Goal: Information Seeking & Learning: Learn about a topic

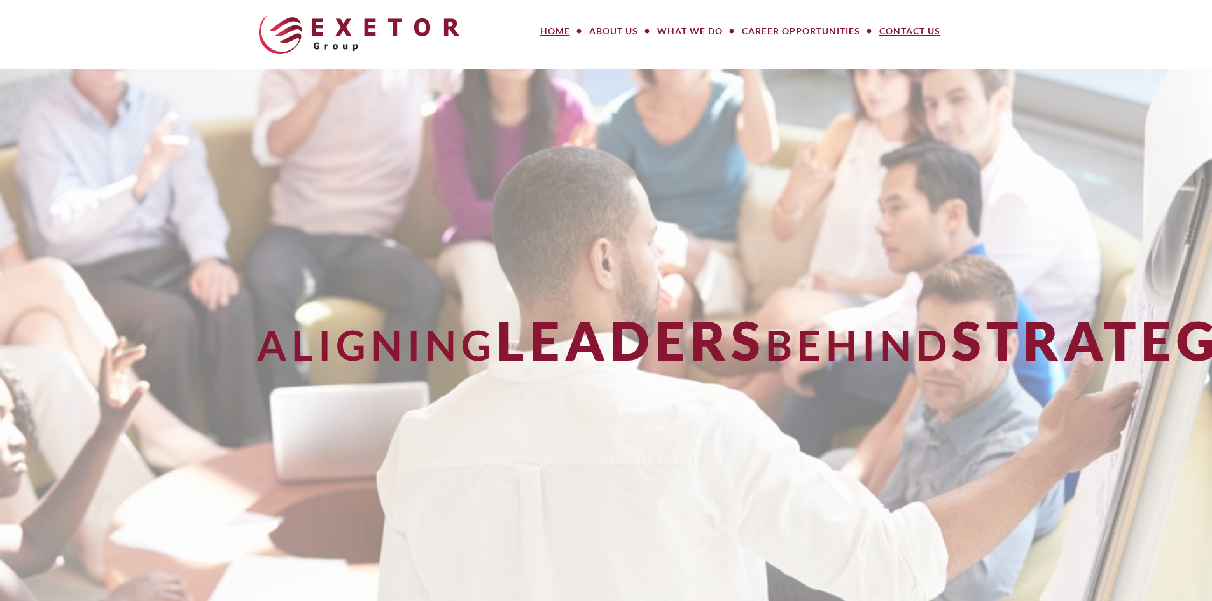
click at [940, 33] on link "Contact Us" at bounding box center [910, 30] width 80 height 25
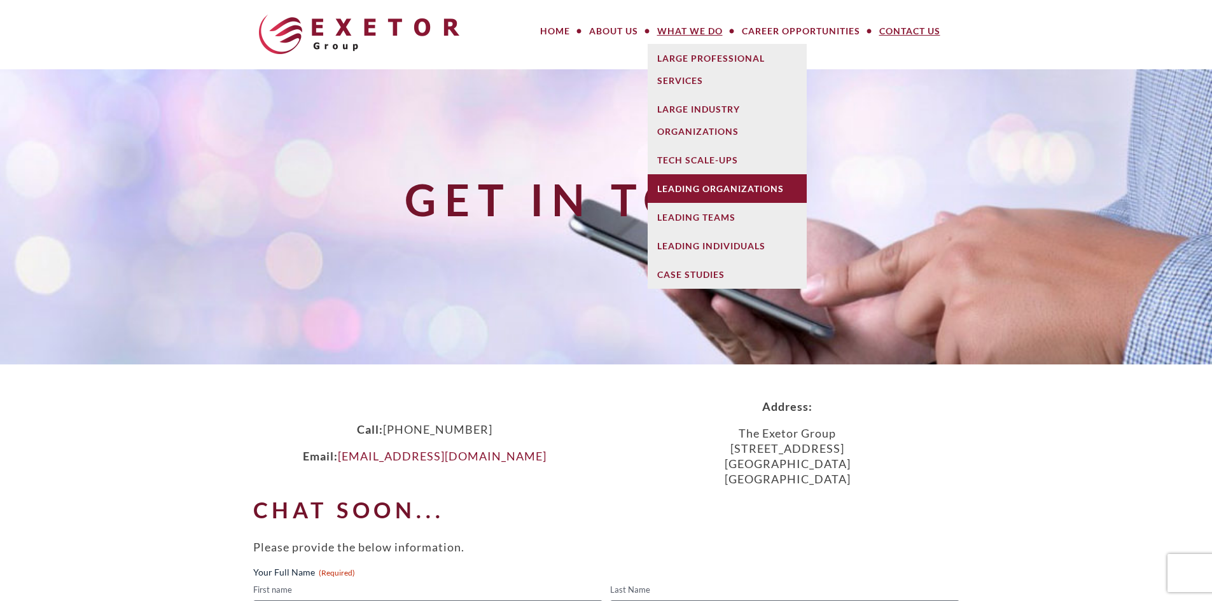
click at [697, 195] on link "Leading Organizations" at bounding box center [727, 188] width 159 height 29
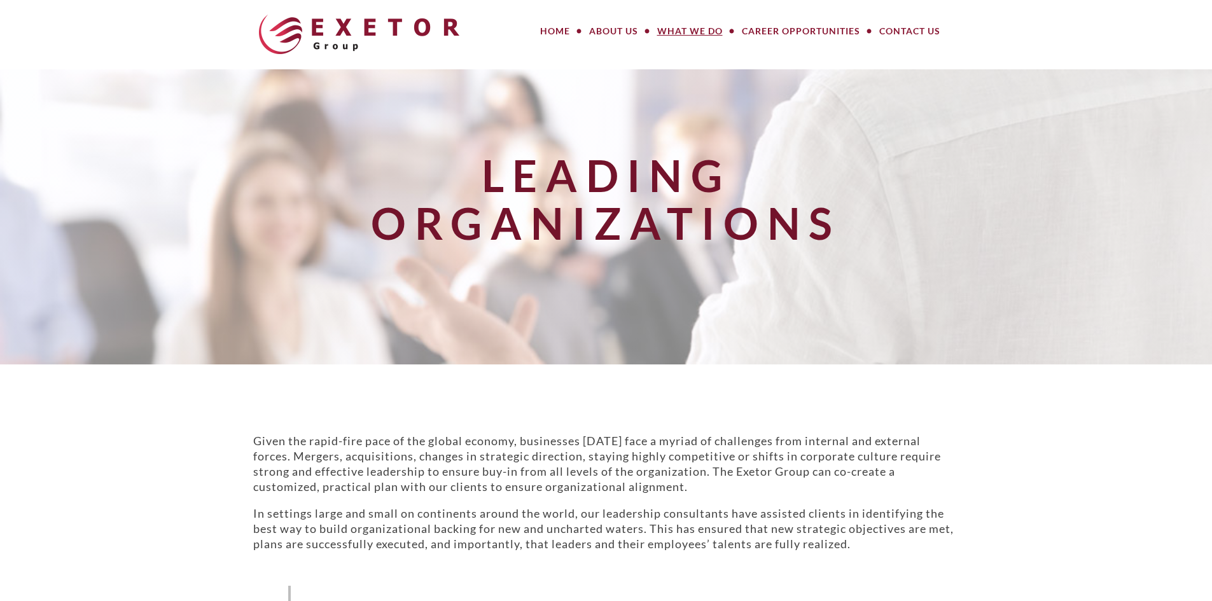
click at [520, 69] on div "Leading Organizations" at bounding box center [606, 216] width 744 height 295
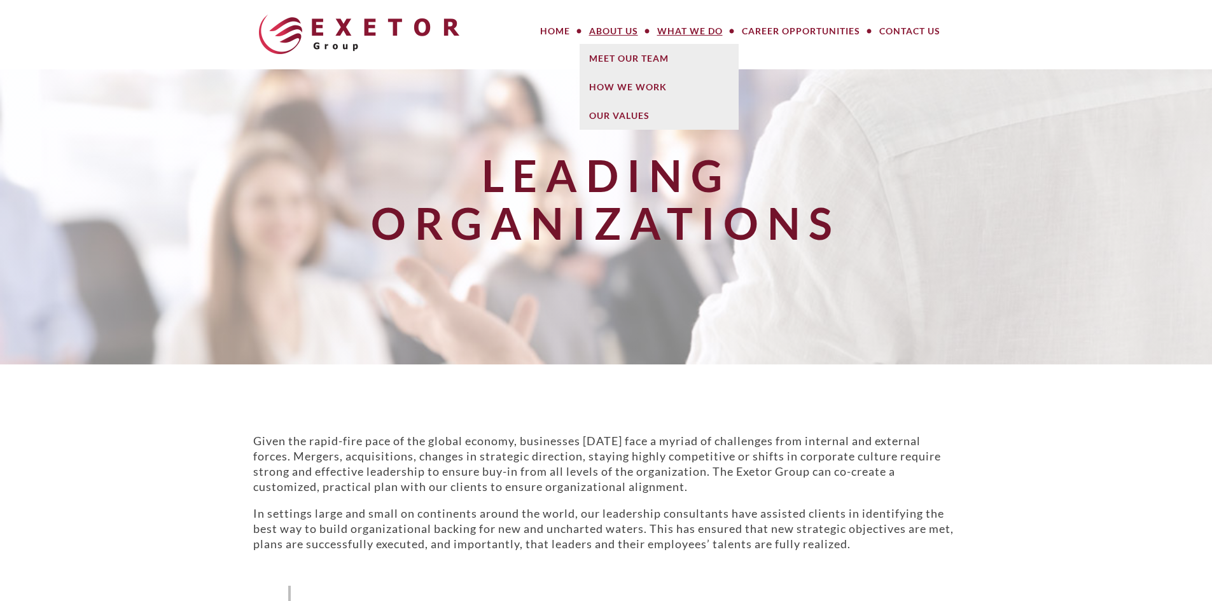
drag, startPoint x: 982, startPoint y: 79, endPoint x: 978, endPoint y: 60, distance: 18.7
click at [982, 79] on div "Leading Organizations" at bounding box center [606, 216] width 1212 height 295
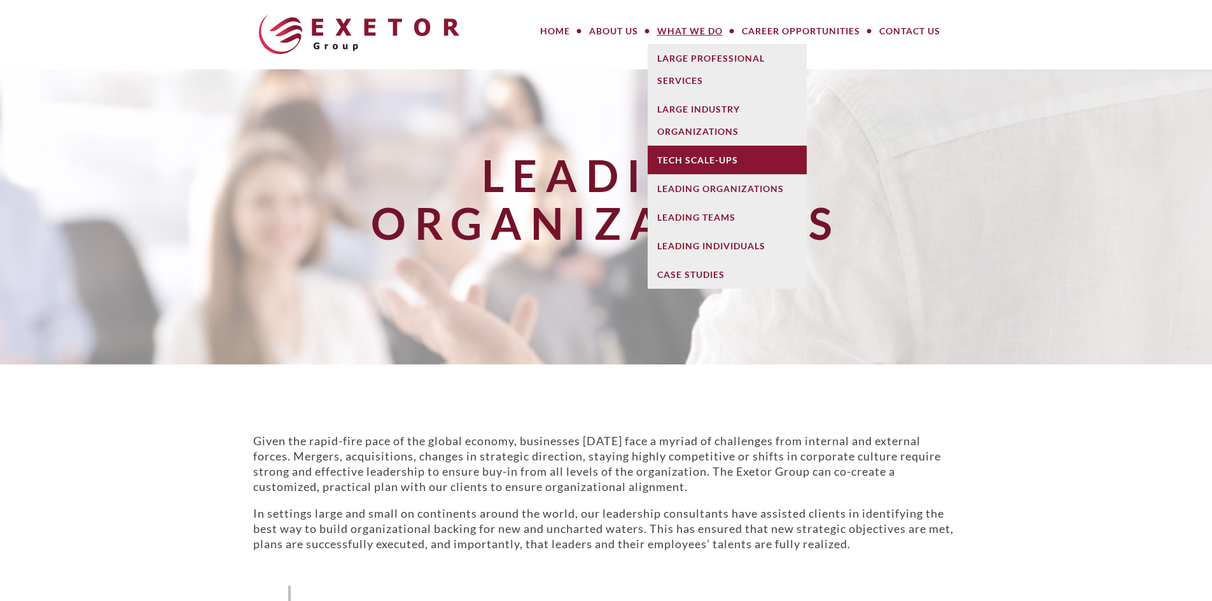
click at [700, 156] on link "Tech Scale-Ups" at bounding box center [727, 160] width 159 height 29
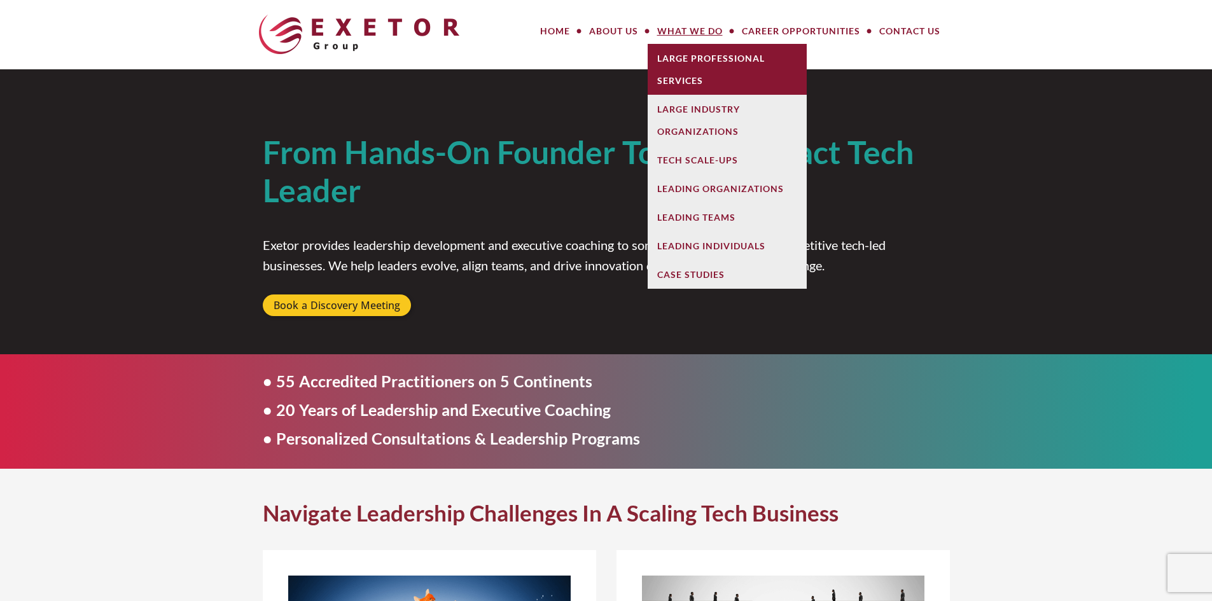
click at [746, 79] on link "Large Professional Services" at bounding box center [727, 69] width 159 height 51
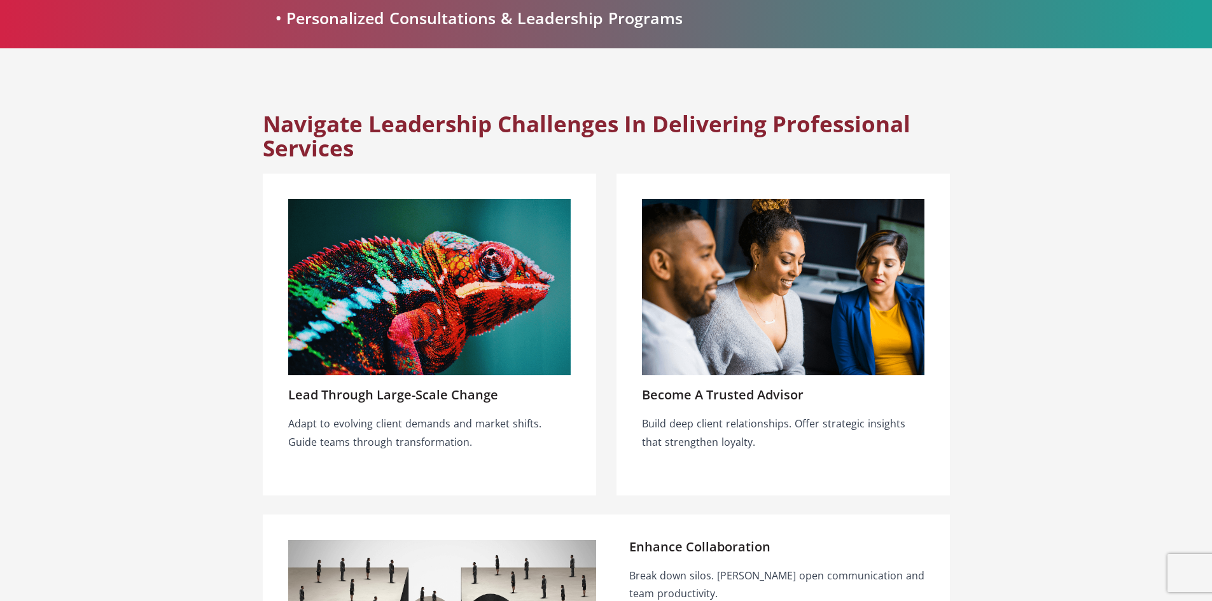
scroll to position [445, 0]
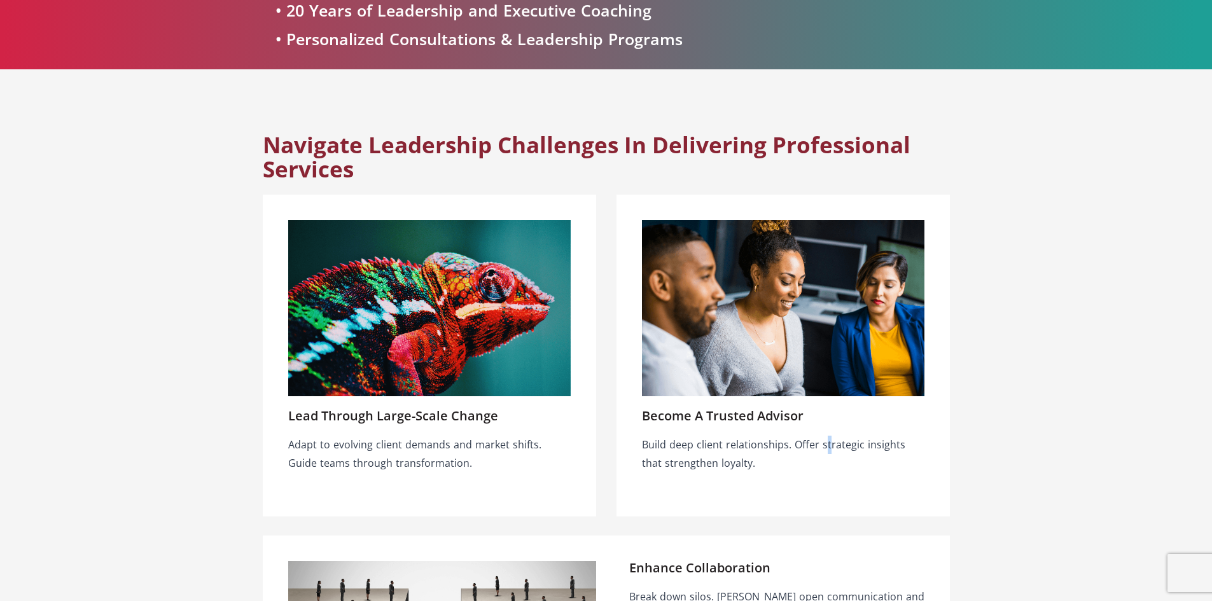
click at [819, 449] on div "Build deep client relationships. Offer strategic insights that strengthen loyal…" at bounding box center [783, 454] width 282 height 37
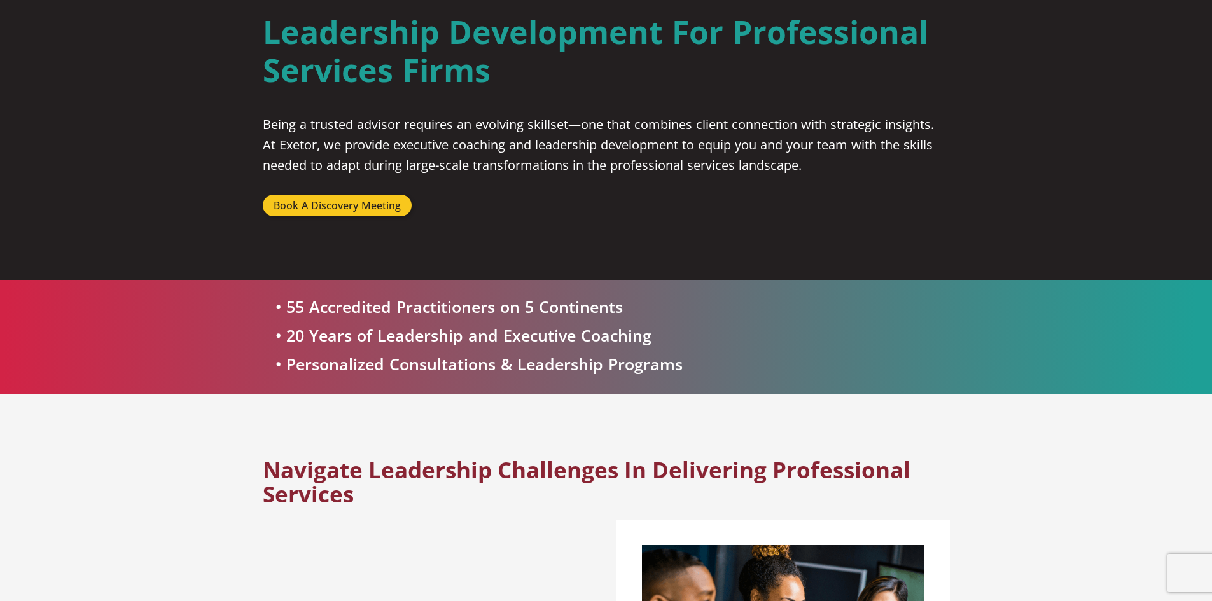
scroll to position [0, 0]
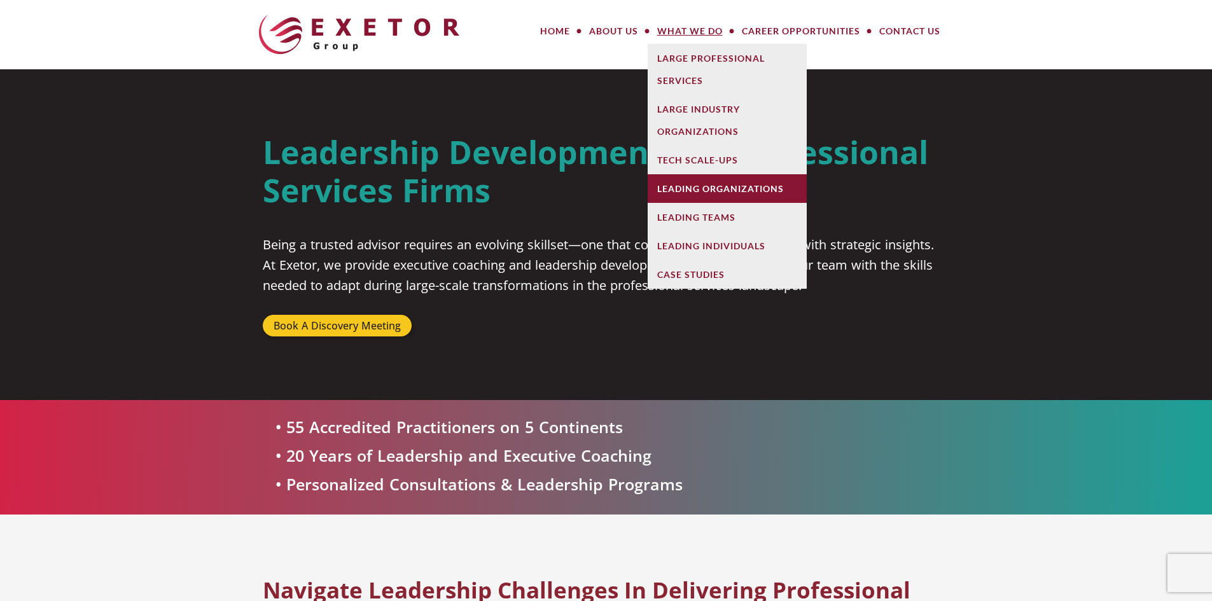
click at [716, 199] on link "Leading Organizations" at bounding box center [727, 188] width 159 height 29
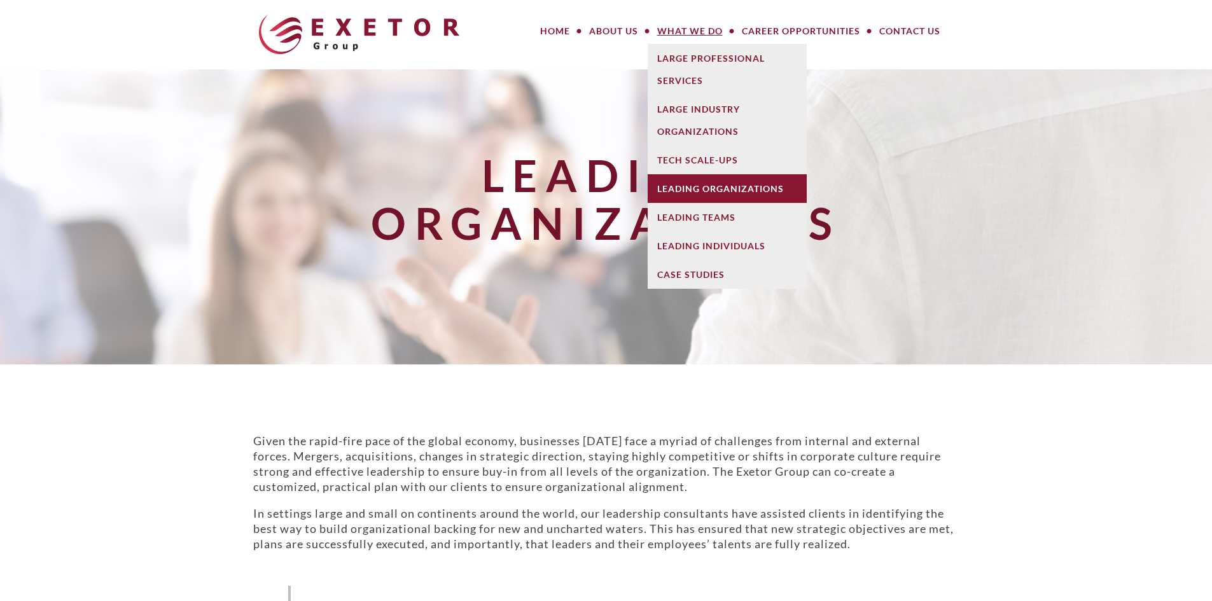
click at [711, 192] on link "Leading Organizations" at bounding box center [727, 188] width 159 height 29
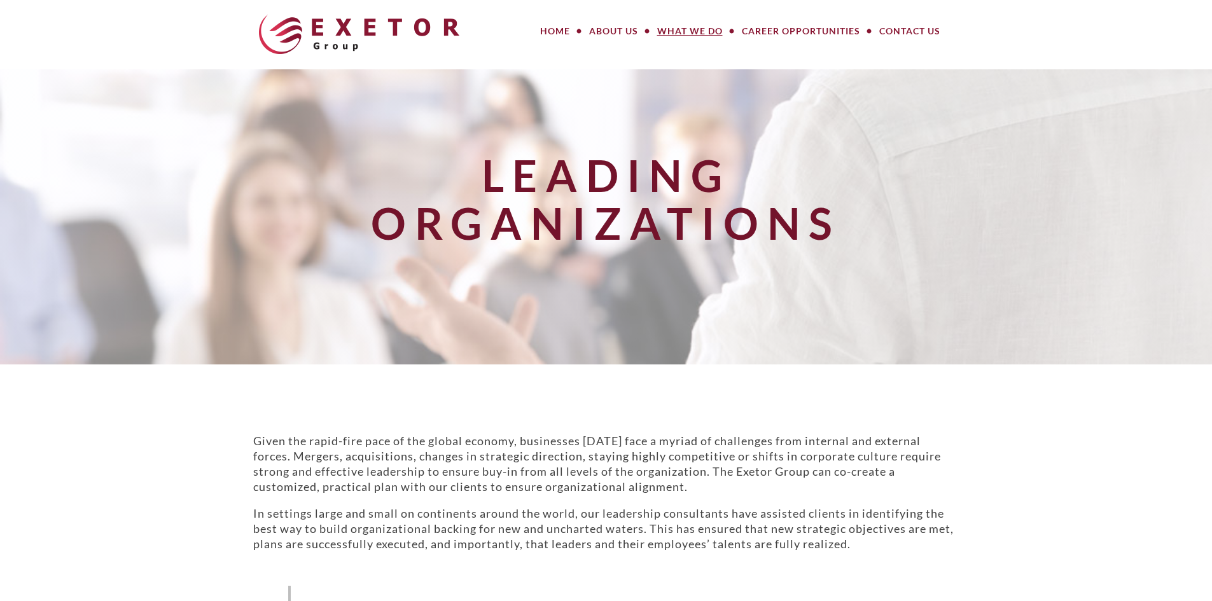
click at [664, 59] on div "MENU MENU Home About Us Meet Our Team How We Work Our Values What We Do Large P…" at bounding box center [727, 34] width 484 height 51
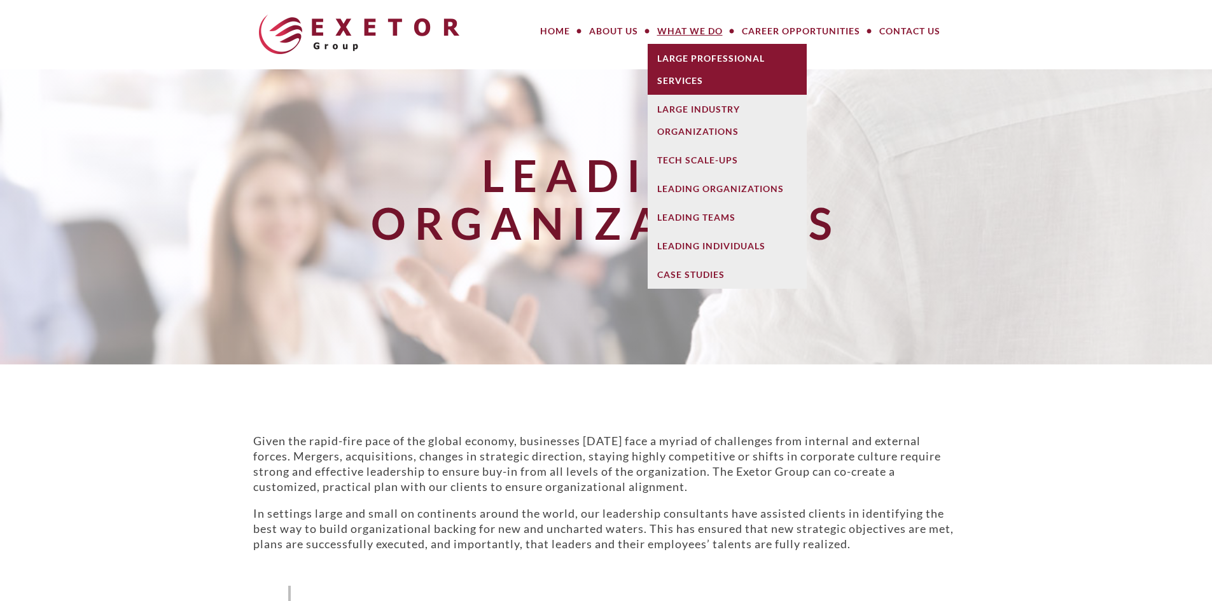
click at [678, 62] on link "Large Professional Services" at bounding box center [727, 69] width 159 height 51
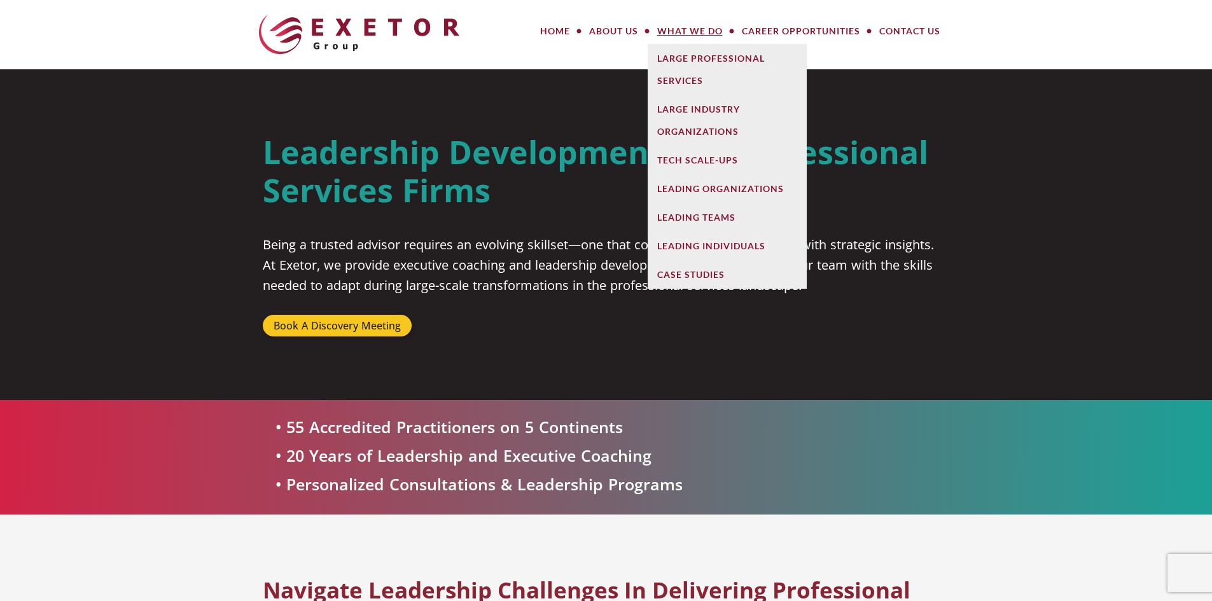
click at [676, 37] on link "What We Do" at bounding box center [690, 30] width 85 height 25
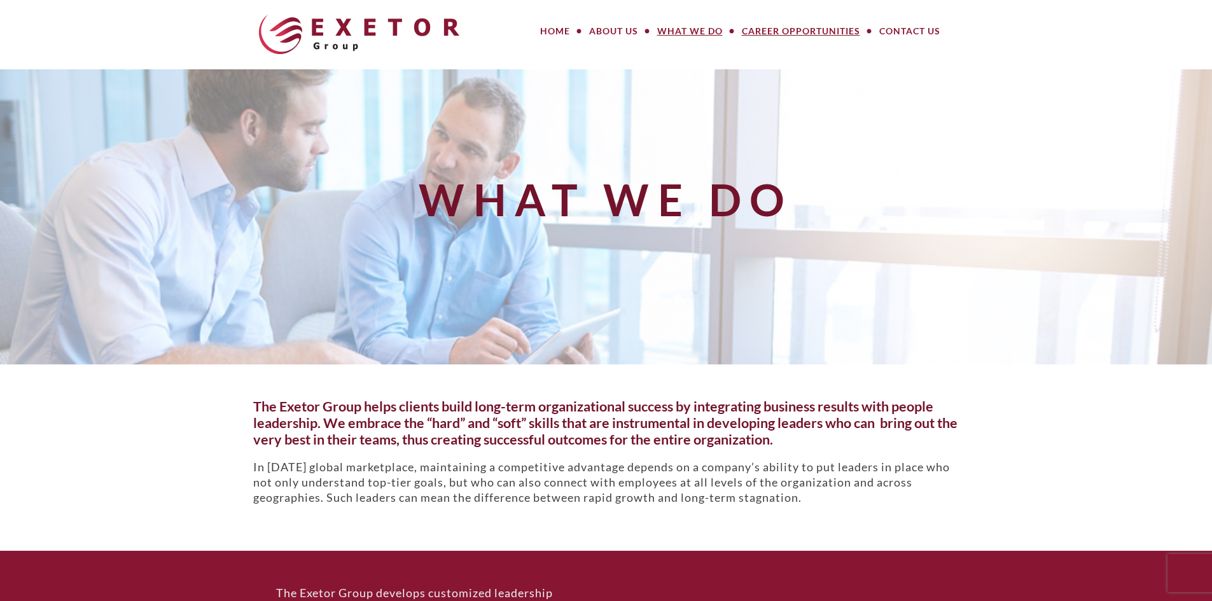
click at [777, 22] on link "Career Opportunities" at bounding box center [800, 30] width 137 height 25
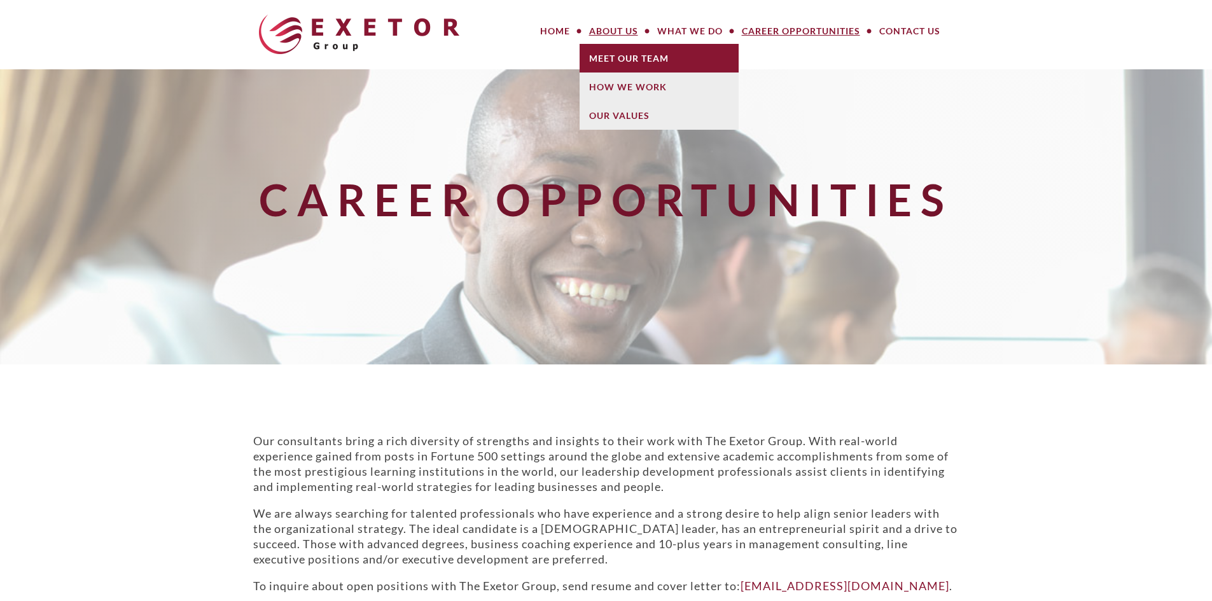
click at [609, 67] on link "Meet Our Team" at bounding box center [659, 58] width 159 height 29
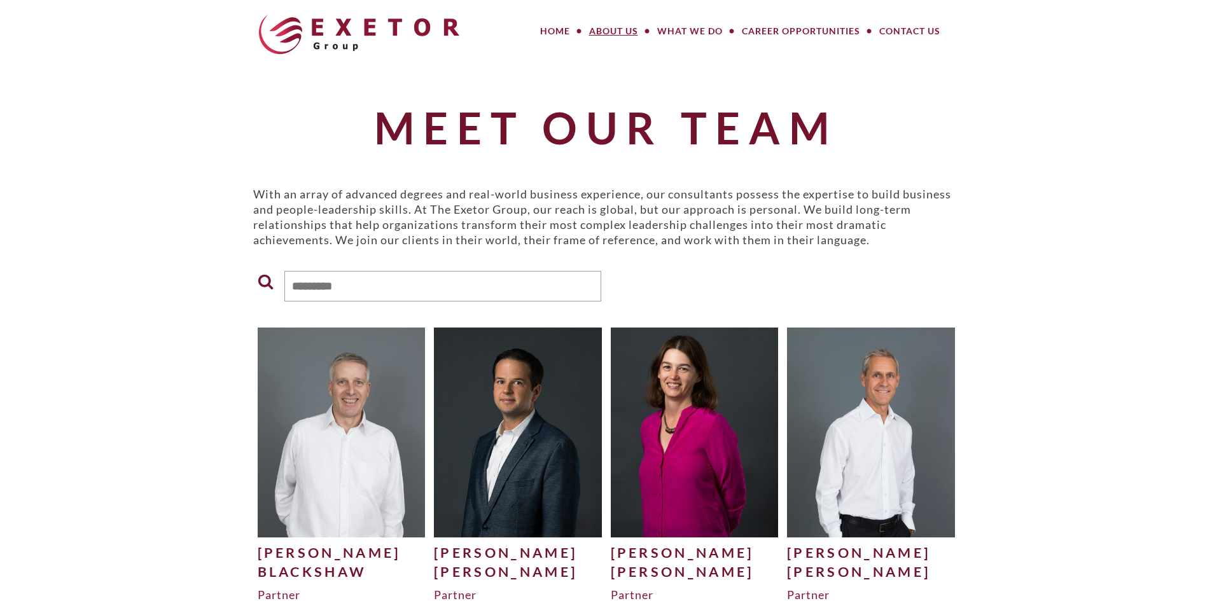
drag, startPoint x: 0, startPoint y: 0, endPoint x: 321, endPoint y: 470, distance: 569.4
click at [321, 470] on img at bounding box center [342, 432] width 168 height 209
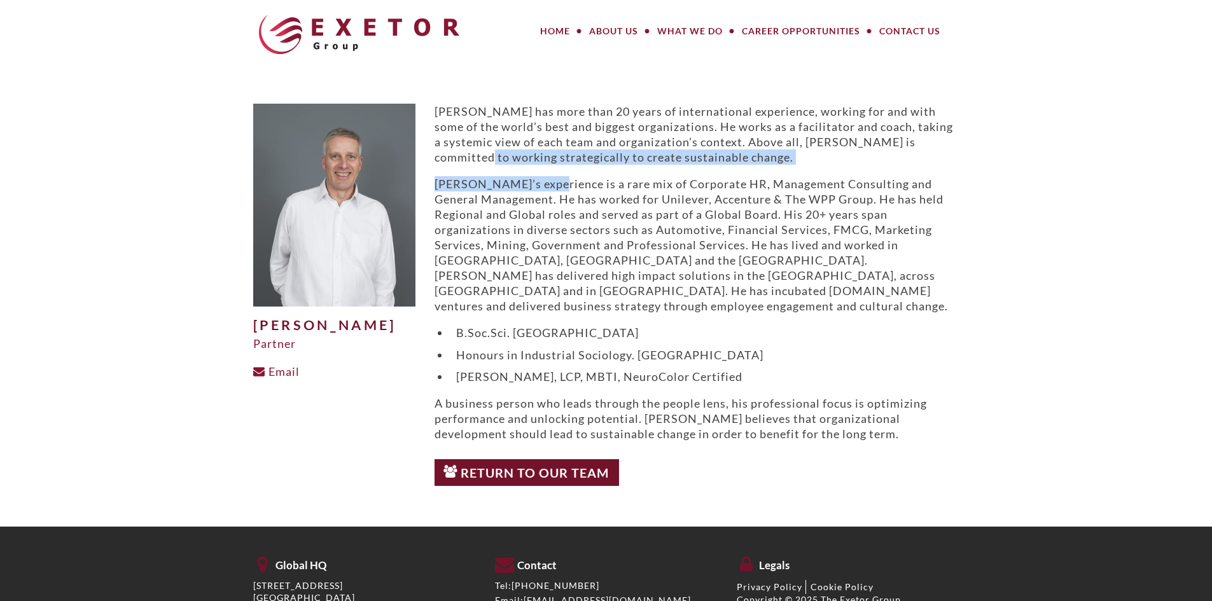
drag, startPoint x: 470, startPoint y: 151, endPoint x: 548, endPoint y: 169, distance: 80.3
click at [547, 169] on div "[PERSON_NAME] has more than 20 years of international experience, working for a…" at bounding box center [697, 273] width 525 height 338
click at [547, 167] on div "[PERSON_NAME] has more than 20 years of international experience, working for a…" at bounding box center [697, 273] width 525 height 338
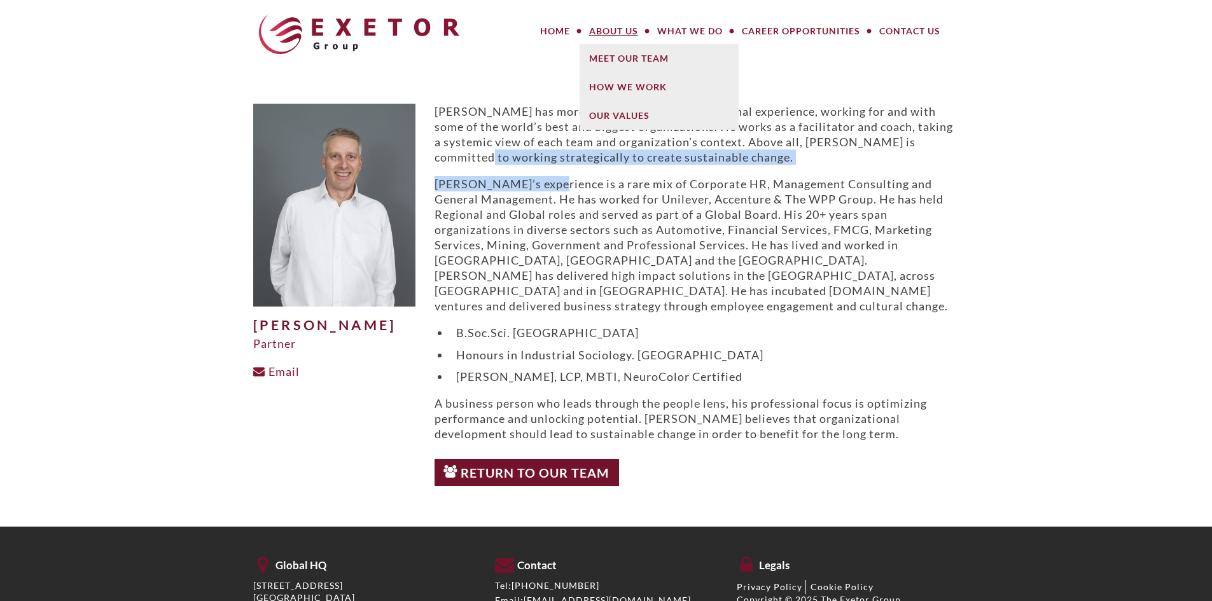
click at [615, 38] on link "About Us" at bounding box center [614, 30] width 68 height 25
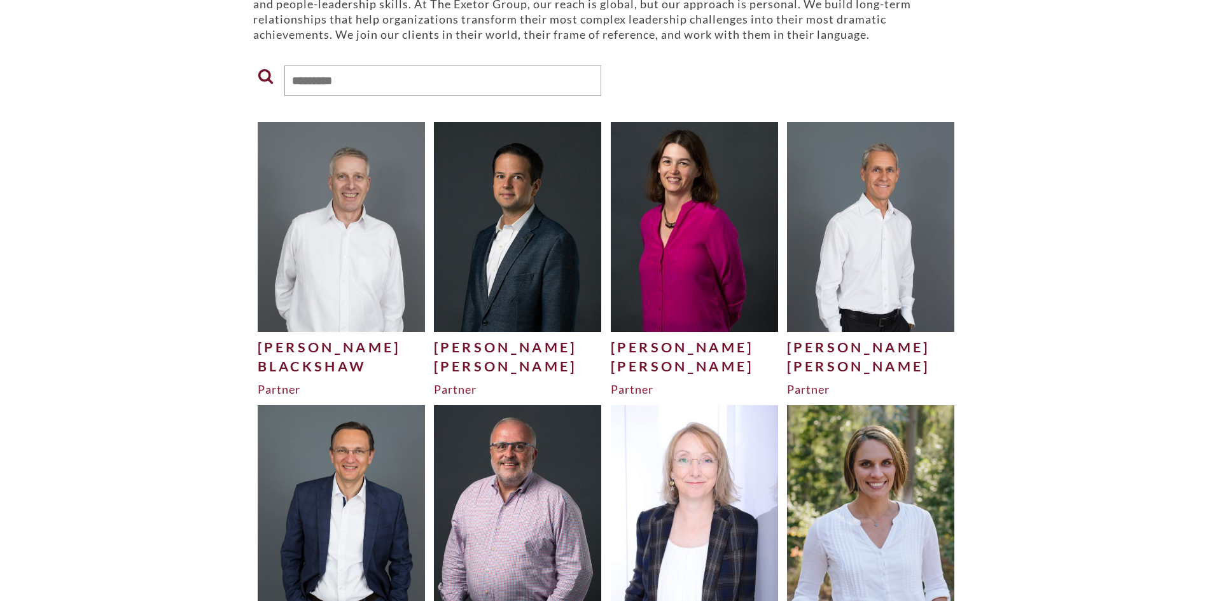
scroll to position [254, 0]
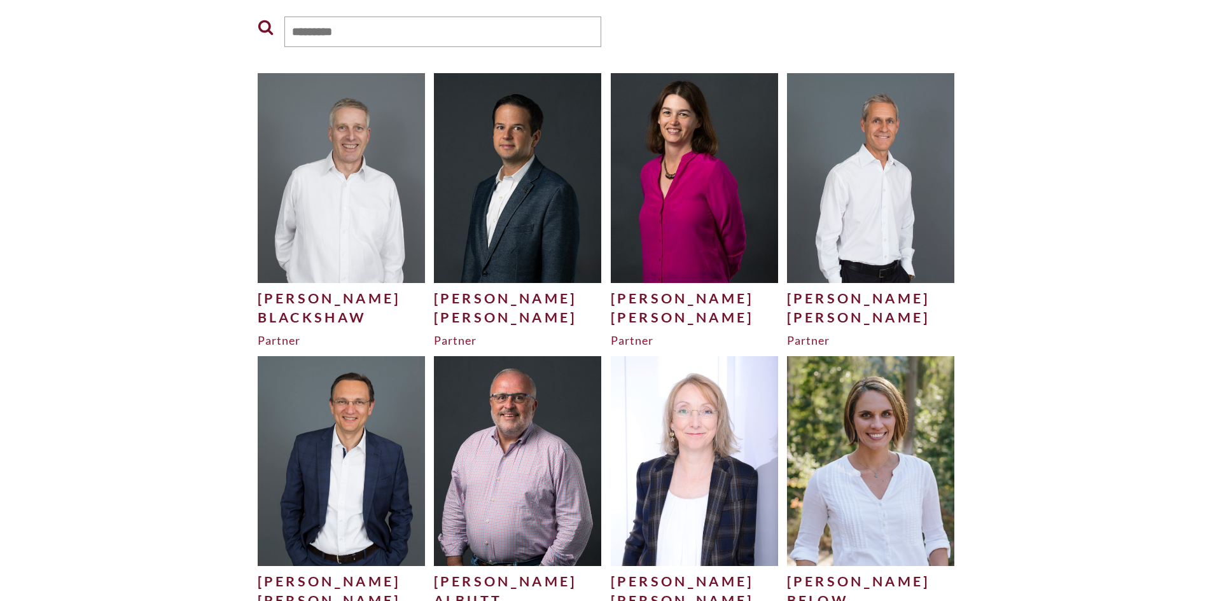
click at [340, 267] on img at bounding box center [342, 177] width 168 height 209
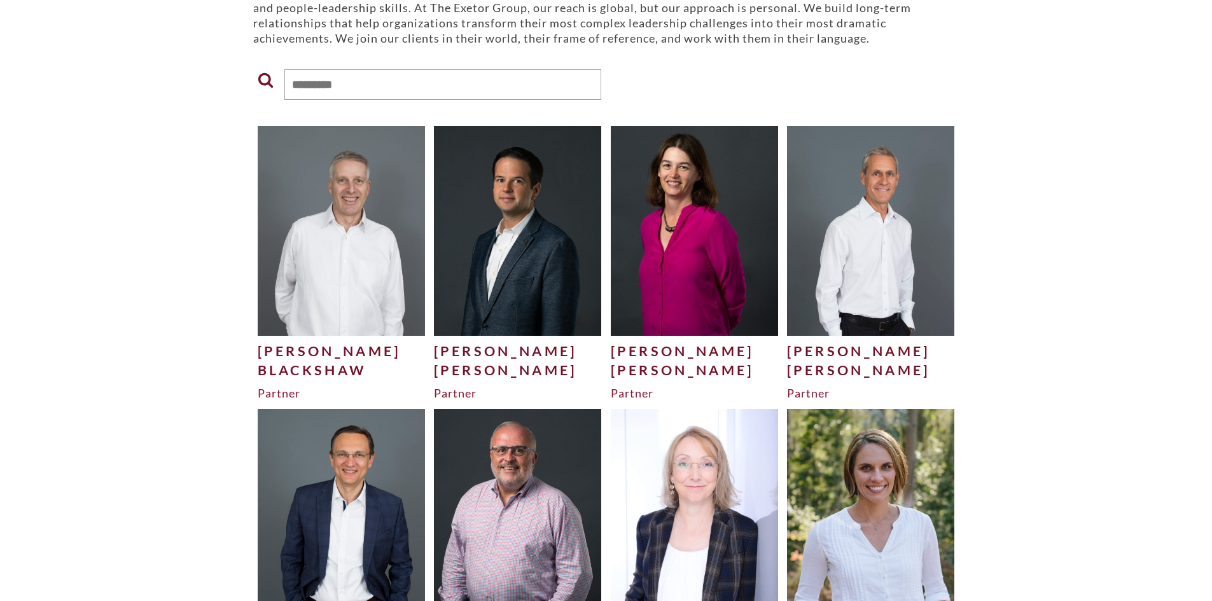
scroll to position [127, 0]
